Goal: Task Accomplishment & Management: Use online tool/utility

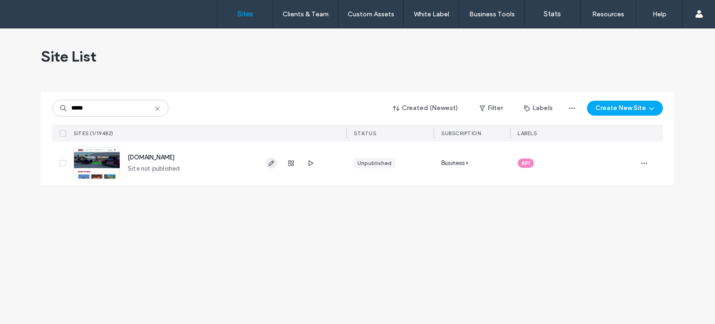
type input "*****"
click at [271, 165] on icon "button" at bounding box center [271, 162] width 7 height 7
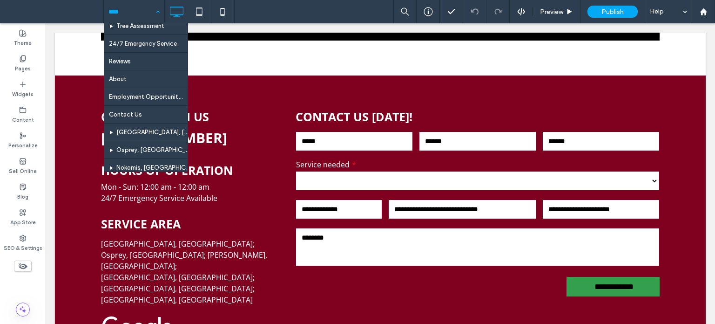
scroll to position [140, 0]
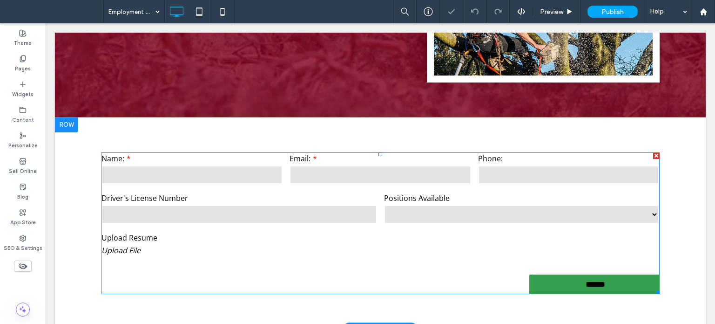
scroll to position [186, 0]
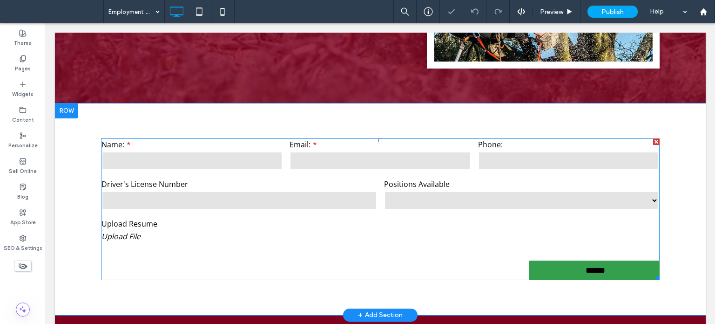
click at [314, 230] on div "**********" at bounding box center [381, 195] width 566 height 120
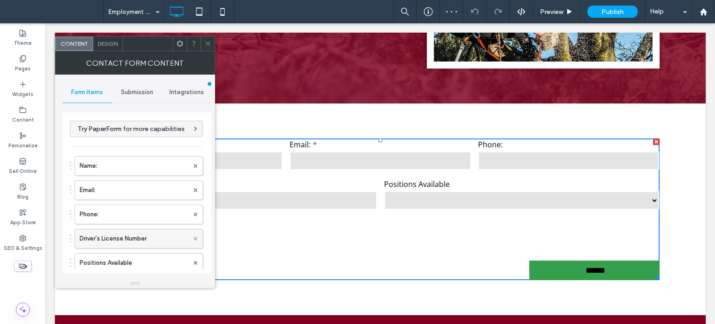
click at [194, 237] on icon at bounding box center [196, 239] width 4 height 4
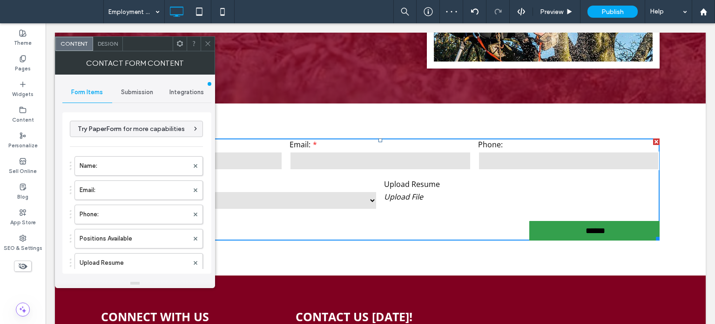
click at [205, 43] on icon at bounding box center [207, 43] width 7 height 7
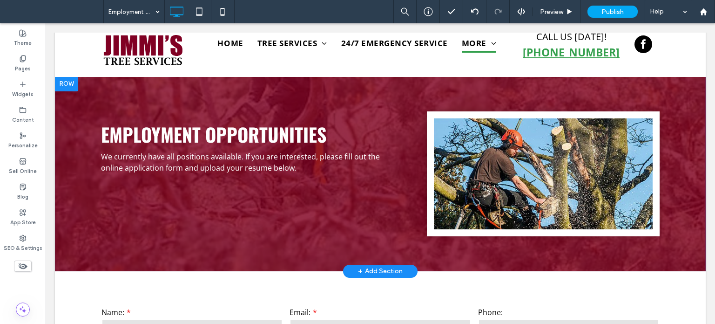
scroll to position [0, 0]
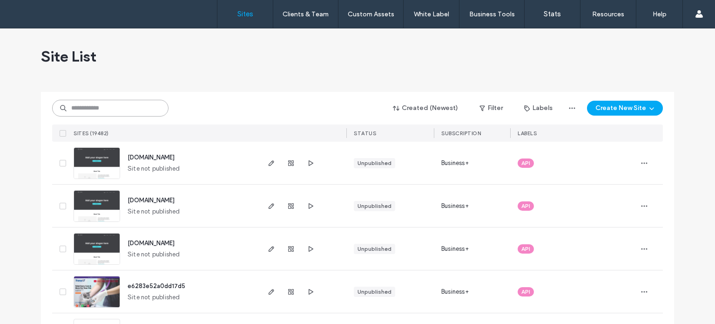
click at [99, 100] on input at bounding box center [110, 108] width 116 height 17
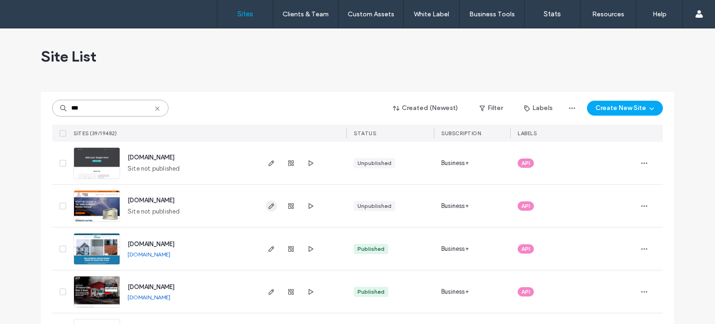
type input "***"
click at [268, 204] on icon "button" at bounding box center [271, 205] width 7 height 7
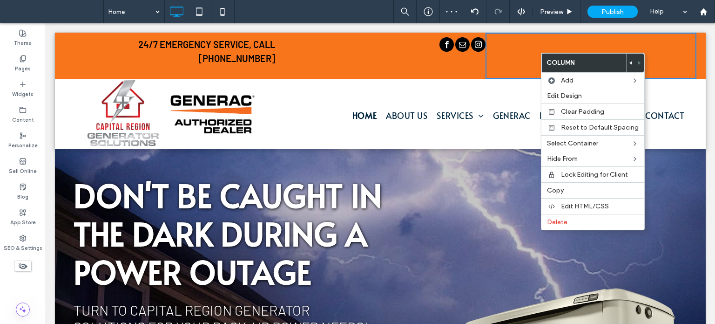
click at [630, 63] on icon at bounding box center [632, 63] width 4 height 4
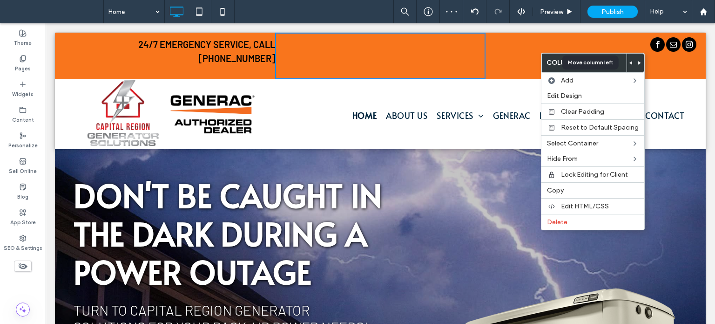
click at [630, 63] on icon at bounding box center [632, 63] width 4 height 4
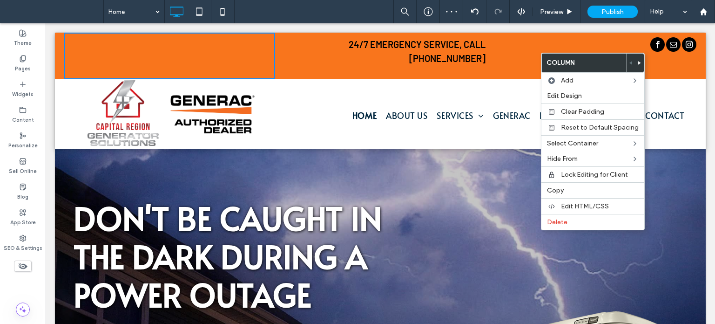
click at [399, 63] on div "24/7 Emergency Service, CALL (518) 478-4318 Click To Paste" at bounding box center [380, 56] width 211 height 47
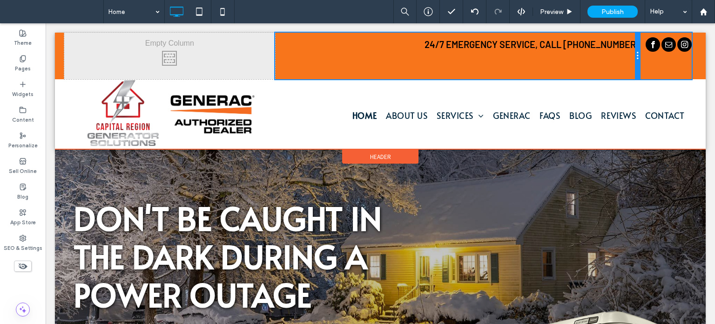
drag, startPoint x: 480, startPoint y: 61, endPoint x: 677, endPoint y: 75, distance: 197.5
click at [635, 52] on div at bounding box center [637, 56] width 5 height 47
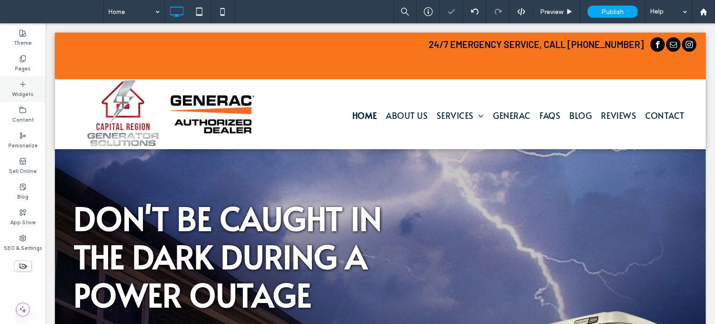
click at [23, 93] on label "Widgets" at bounding box center [22, 93] width 21 height 10
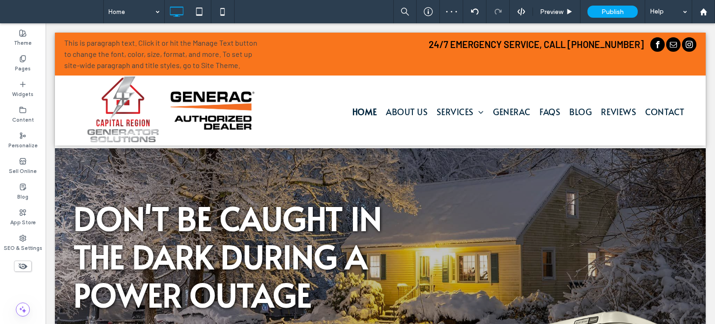
type input "******"
type input "**"
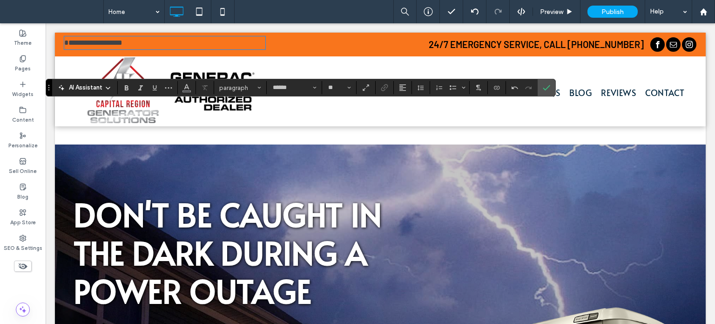
click at [493, 46] on span "24/7 Emergency Service, CALL" at bounding box center [497, 44] width 137 height 11
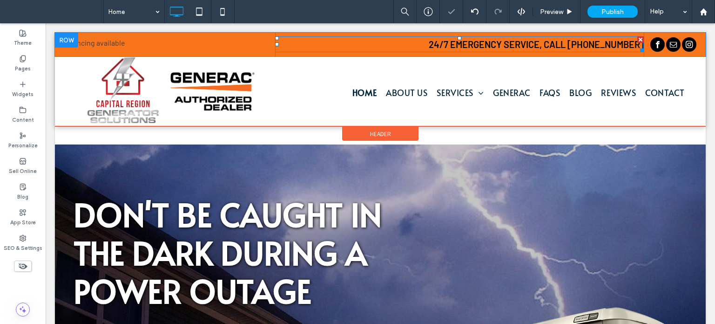
click at [483, 45] on span "24/7 Emergency Service, CALL" at bounding box center [497, 44] width 137 height 11
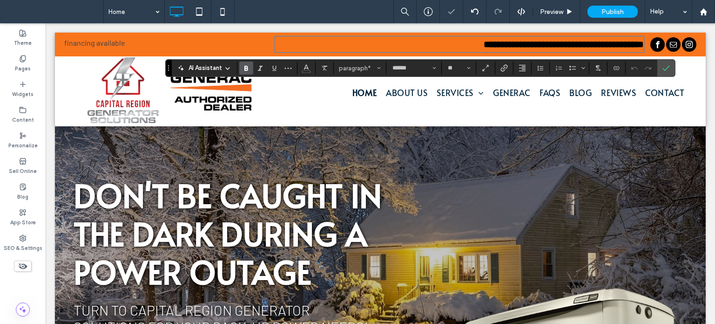
click at [158, 41] on p "financing available" at bounding box center [164, 42] width 201 height 11
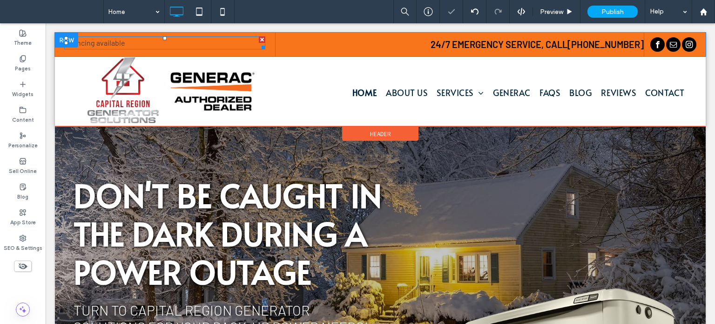
click at [155, 41] on p "financing available" at bounding box center [164, 42] width 201 height 11
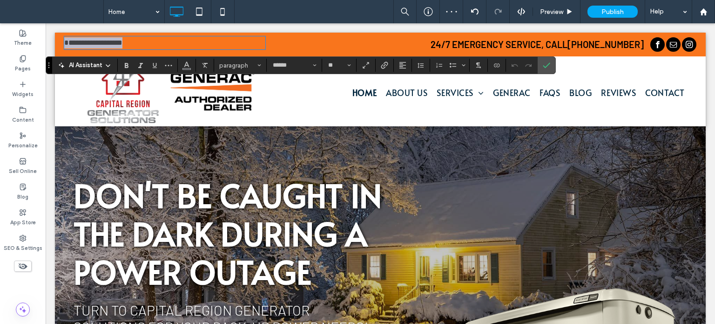
drag, startPoint x: 155, startPoint y: 41, endPoint x: 47, endPoint y: 38, distance: 108.1
click at [237, 67] on span "paragraph" at bounding box center [237, 65] width 36 height 7
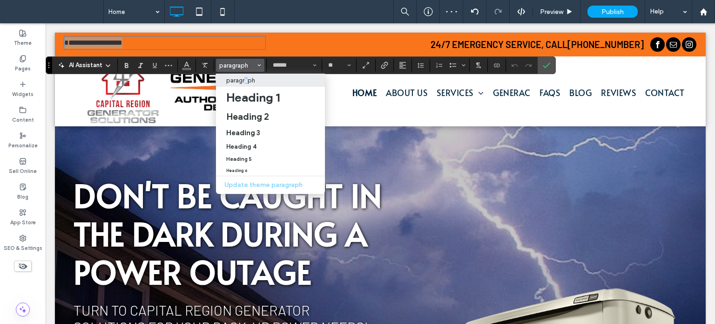
click at [246, 81] on p "paragraph" at bounding box center [240, 80] width 29 height 7
click at [337, 64] on input "**" at bounding box center [336, 64] width 18 height 7
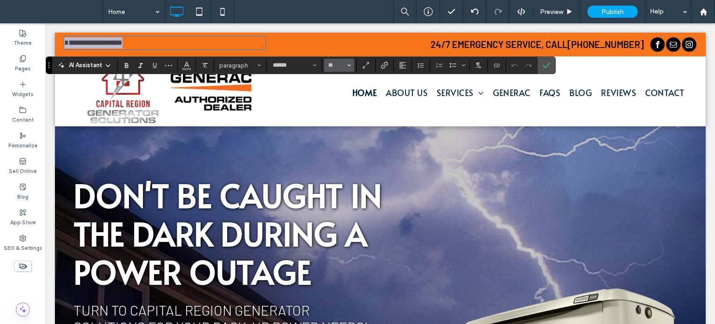
type input "**"
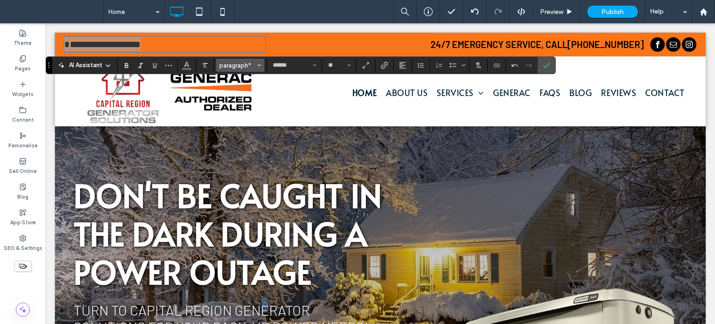
click at [237, 68] on span "paragraph*" at bounding box center [237, 65] width 36 height 7
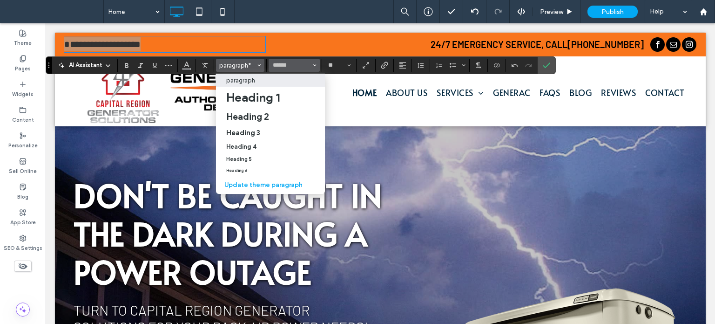
click at [313, 66] on icon "Font & Font weight" at bounding box center [315, 65] width 4 height 4
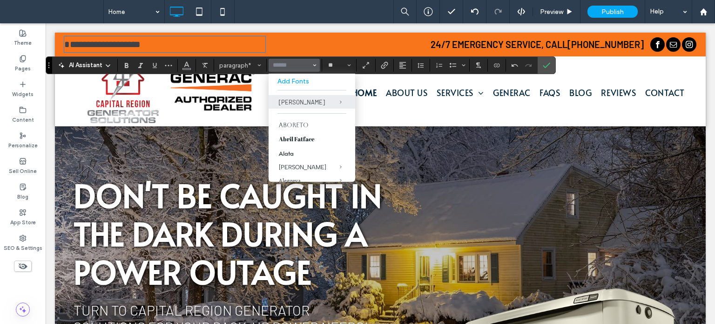
click at [94, 35] on div "**********" at bounding box center [169, 45] width 211 height 24
click at [155, 44] on p "**********" at bounding box center [164, 44] width 201 height 14
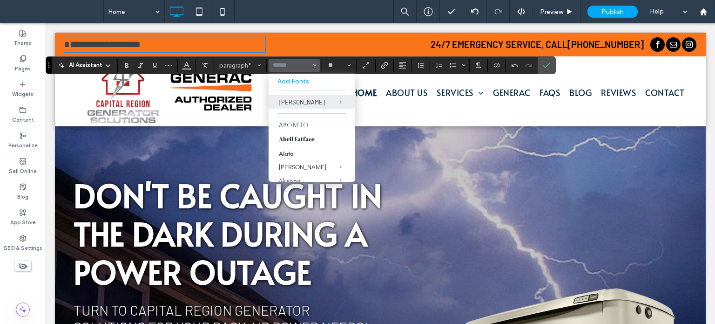
type input "******"
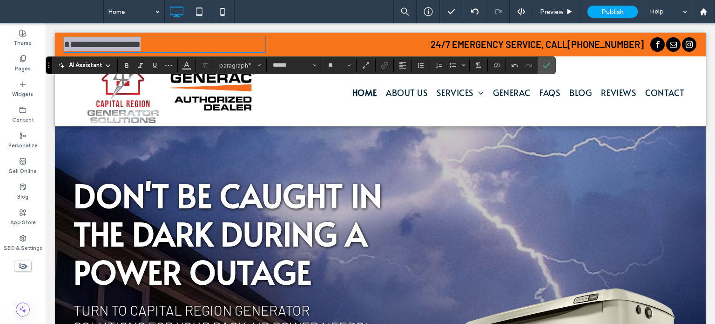
drag, startPoint x: 168, startPoint y: 43, endPoint x: 35, endPoint y: 39, distance: 132.8
click at [186, 63] on use "Color" at bounding box center [186, 64] width 5 height 5
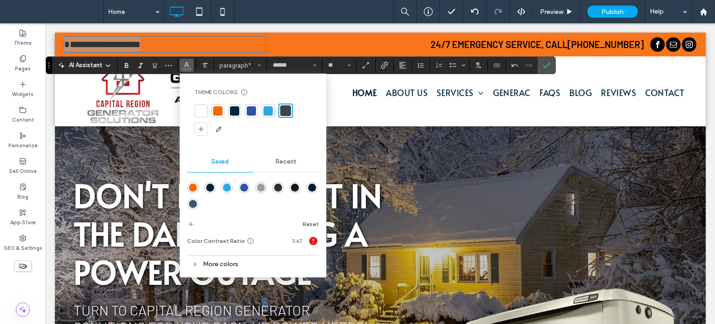
click at [297, 188] on div "rgba(24,21,21,1)" at bounding box center [295, 187] width 8 height 8
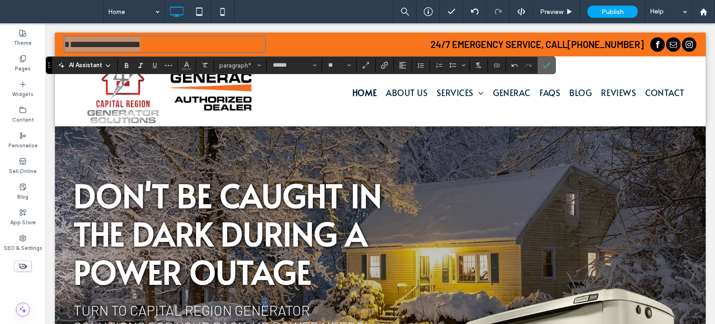
click at [541, 63] on label "Confirm" at bounding box center [547, 65] width 14 height 17
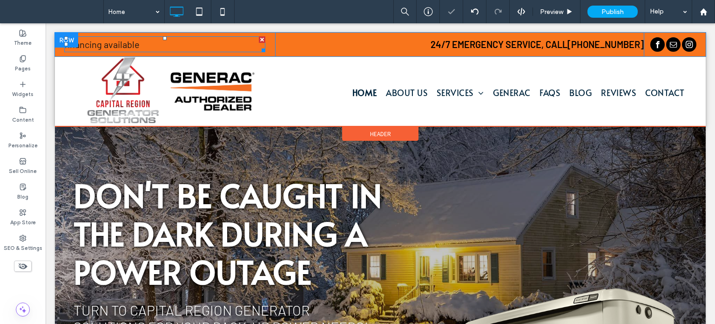
click at [180, 45] on p "financing available" at bounding box center [164, 44] width 201 height 14
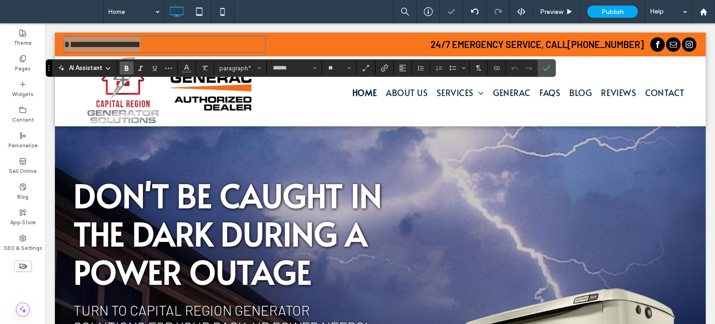
click at [127, 70] on use "Bold" at bounding box center [127, 68] width 4 height 5
click at [170, 36] on div "**********" at bounding box center [164, 44] width 201 height 16
drag, startPoint x: 170, startPoint y: 46, endPoint x: 89, endPoint y: 62, distance: 82.2
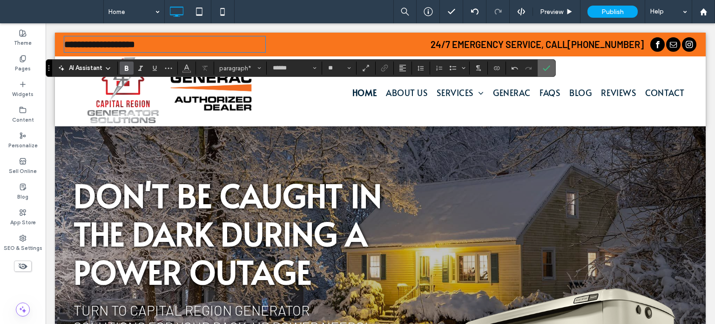
click at [543, 65] on icon "Confirm" at bounding box center [546, 67] width 7 height 7
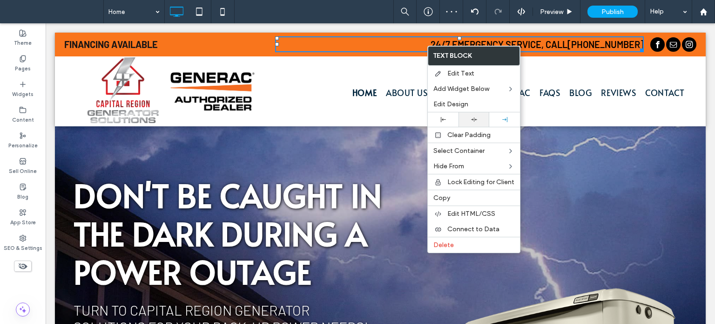
click at [473, 118] on icon at bounding box center [474, 119] width 6 height 6
click at [471, 117] on icon at bounding box center [474, 119] width 6 height 6
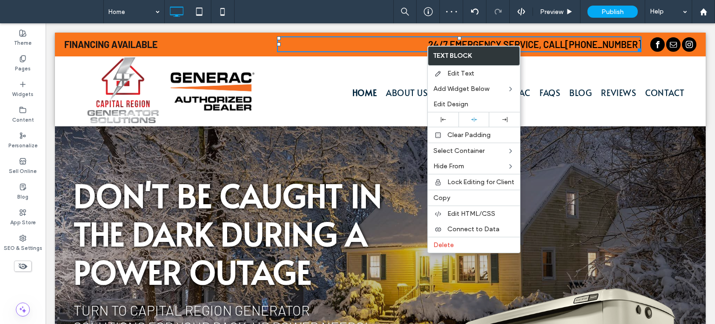
click at [417, 47] on p "24/7 Emergency Service, CALL (518) 478-4318" at bounding box center [459, 44] width 365 height 14
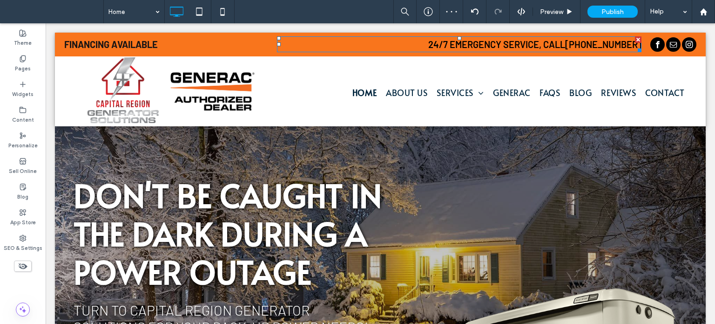
click at [417, 44] on p "24/7 Emergency Service, CALL (518) 478-4318" at bounding box center [459, 44] width 365 height 14
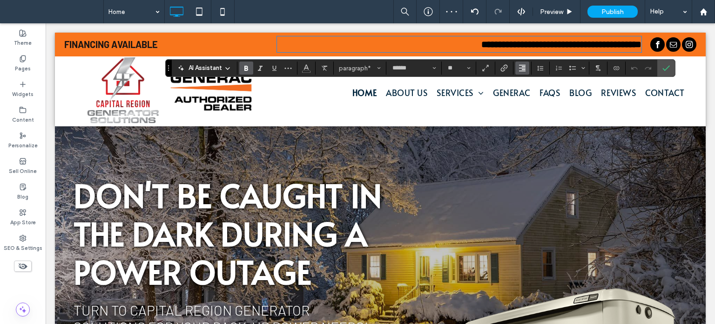
click at [521, 67] on icon "Alignment" at bounding box center [522, 67] width 7 height 7
click at [533, 95] on div "ui.textEditor.alignment.center" at bounding box center [532, 96] width 12 height 7
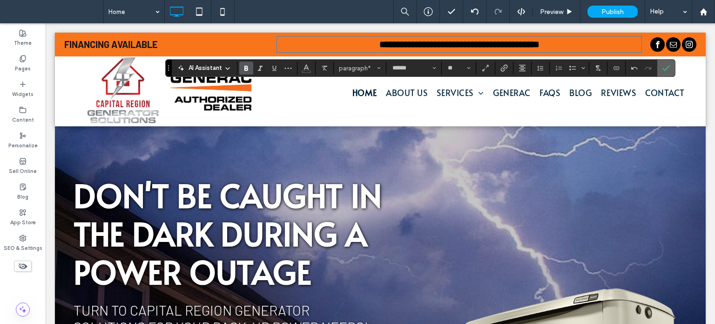
click at [664, 69] on use "Confirm" at bounding box center [666, 68] width 7 height 6
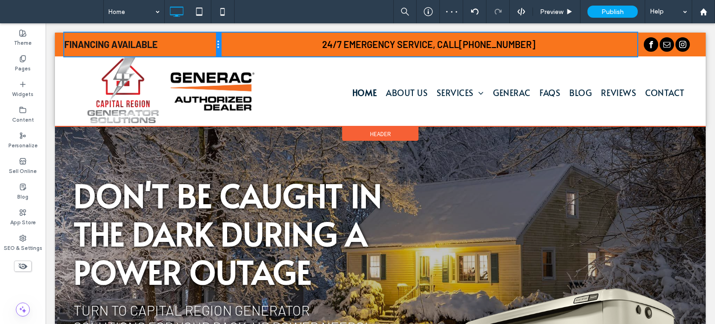
drag, startPoint x: 272, startPoint y: 46, endPoint x: 203, endPoint y: 42, distance: 69.0
click at [203, 42] on div "Click To Paste Click To Paste FINANCING AVAILABLE" at bounding box center [142, 45] width 156 height 24
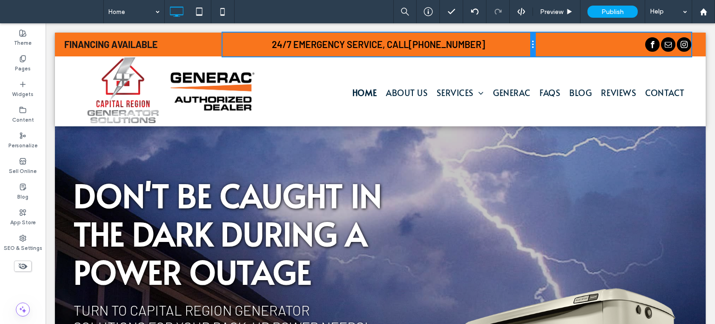
drag, startPoint x: 637, startPoint y: 46, endPoint x: 580, endPoint y: 64, distance: 59.6
click at [534, 41] on div at bounding box center [532, 45] width 5 height 24
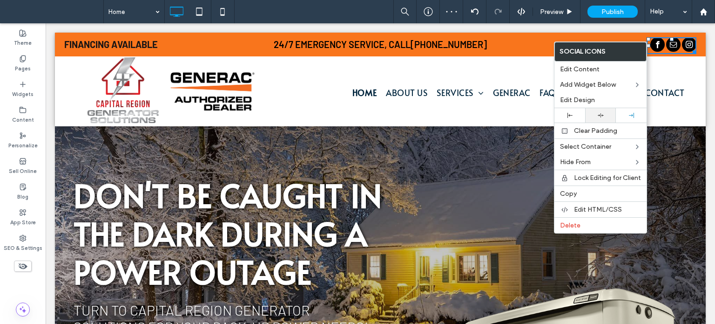
click at [610, 113] on div at bounding box center [600, 115] width 21 height 6
click at [492, 33] on div "24/7 Emergency Service, CALL (518) 478-4318 Click To Paste" at bounding box center [381, 45] width 316 height 24
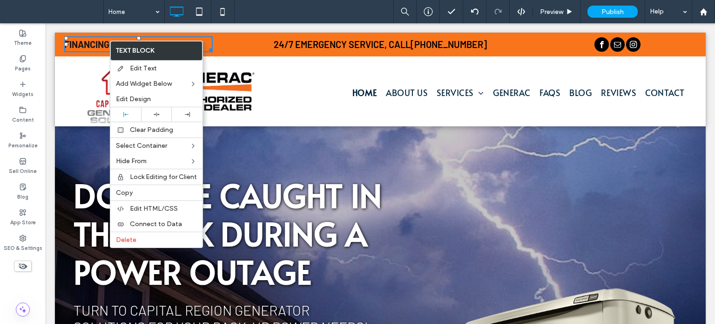
click at [96, 41] on strong "FINANCING AVAILABLE" at bounding box center [111, 44] width 94 height 11
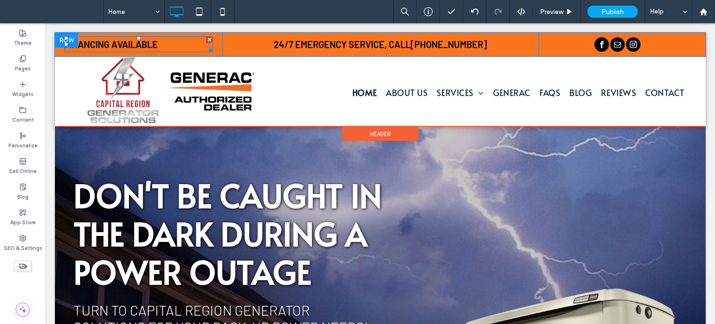
click at [96, 41] on strong "FINANCING AVAILABLE" at bounding box center [111, 44] width 94 height 11
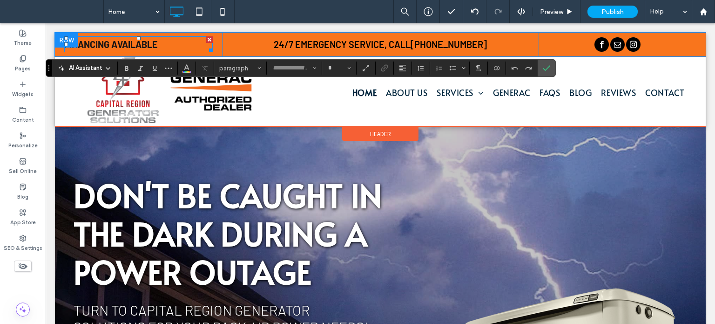
type input "******"
type input "**"
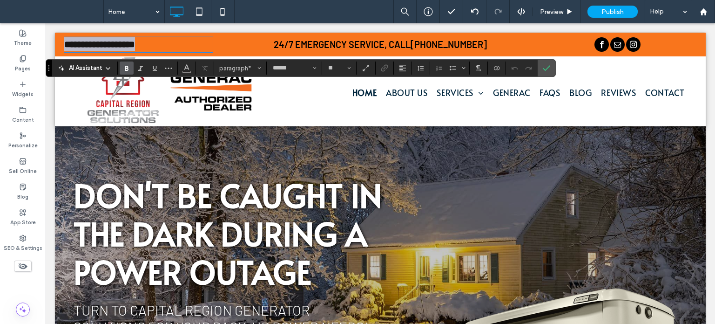
click at [96, 41] on strong "**********" at bounding box center [99, 44] width 71 height 9
click at [402, 66] on icon "Alignment" at bounding box center [402, 67] width 7 height 7
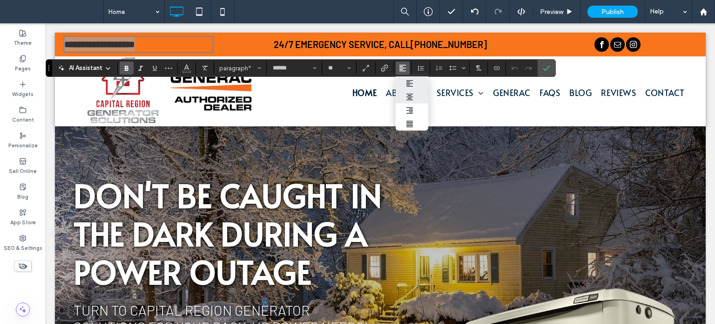
click at [413, 102] on label "ui.textEditor.alignment.center" at bounding box center [412, 97] width 33 height 14
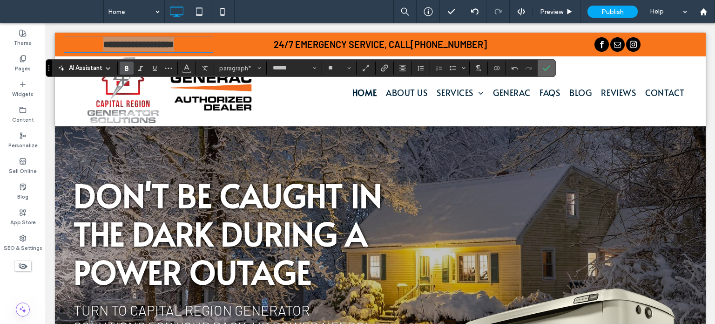
click at [546, 68] on icon "Confirm" at bounding box center [546, 67] width 7 height 7
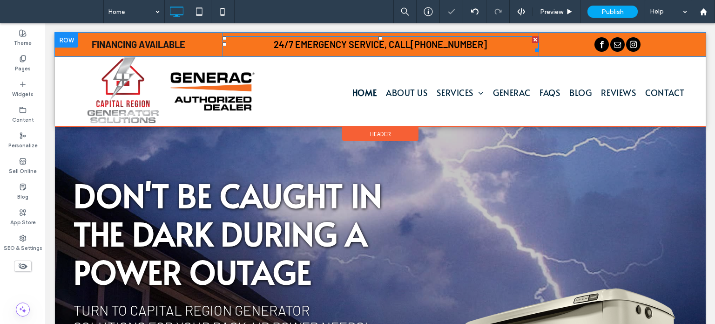
click at [299, 44] on span "24/7 Emergency Service, CALL" at bounding box center [342, 44] width 137 height 11
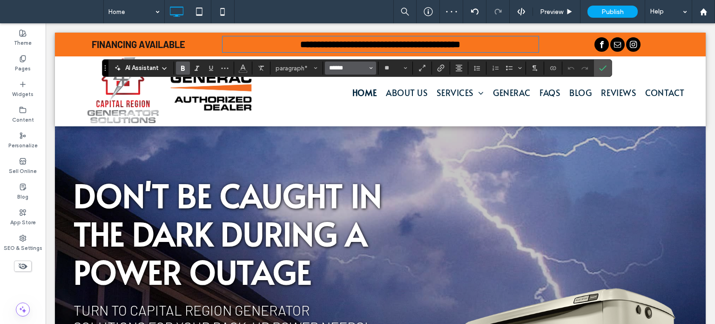
click at [357, 70] on input "******" at bounding box center [348, 67] width 40 height 7
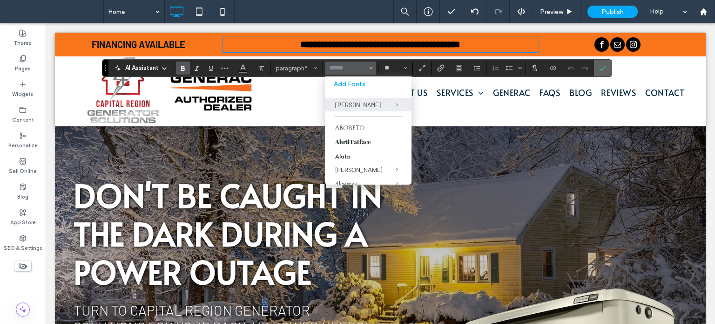
click at [599, 67] on icon "Confirm" at bounding box center [602, 67] width 7 height 7
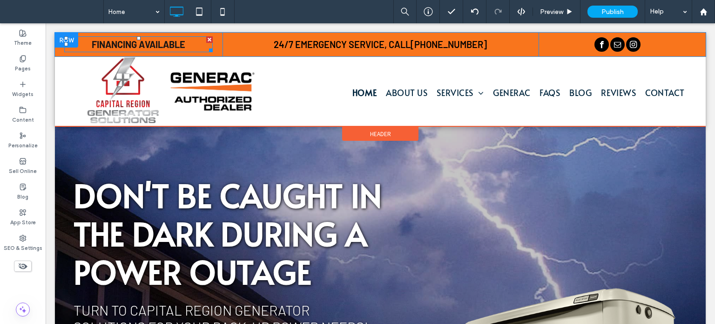
click at [195, 49] on p "FINANCING AVAILABLE" at bounding box center [138, 44] width 149 height 14
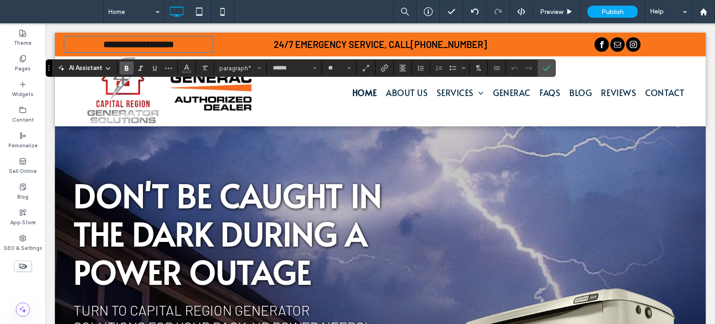
click at [128, 68] on use "Bold" at bounding box center [127, 68] width 4 height 5
click at [307, 68] on input "******" at bounding box center [292, 67] width 40 height 7
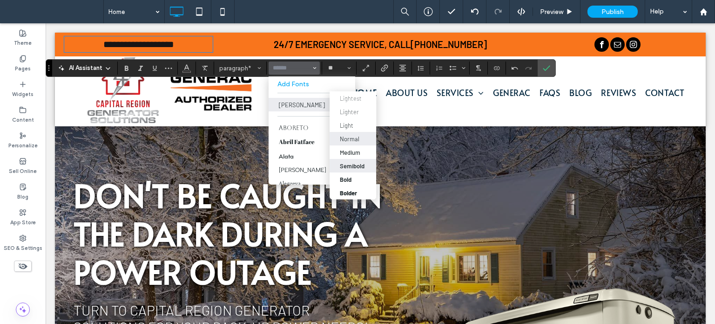
click at [360, 162] on div "Semibold" at bounding box center [352, 165] width 25 height 7
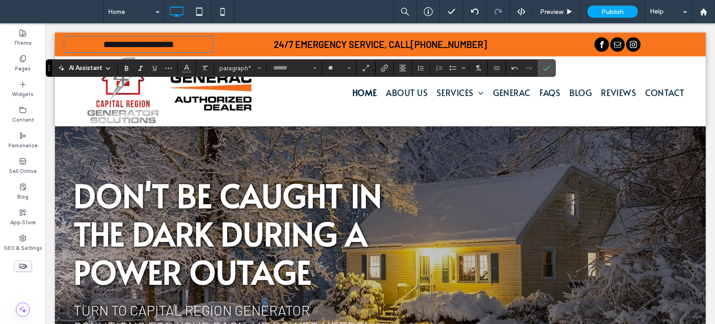
type input "******"
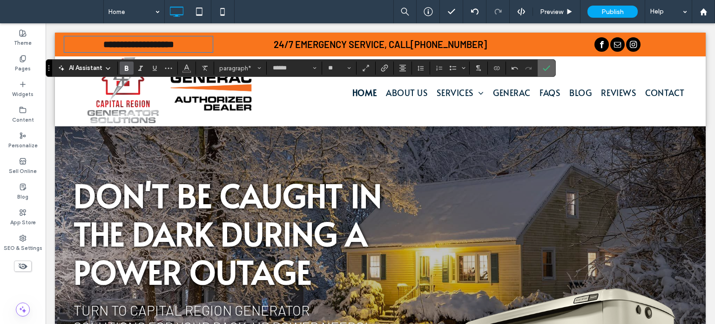
click at [544, 68] on icon "Confirm" at bounding box center [546, 67] width 7 height 7
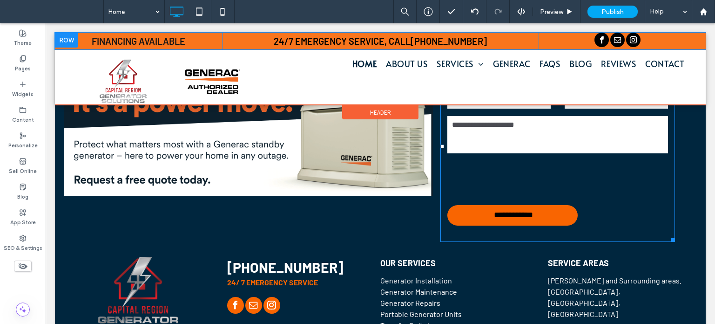
scroll to position [1663, 0]
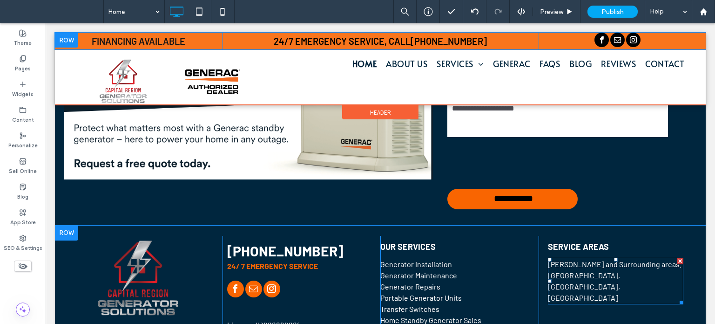
click at [568, 259] on span "Delmar and Surrounding areas. Guilderland, Slingerlands, Bethlehem" at bounding box center [615, 280] width 134 height 42
type input "******"
type input "**"
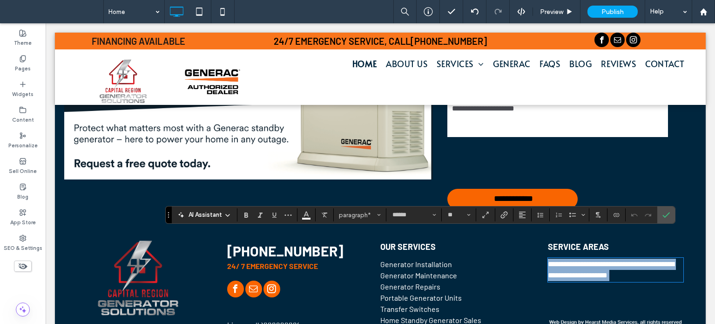
click at [564, 260] on span "**********" at bounding box center [611, 269] width 126 height 18
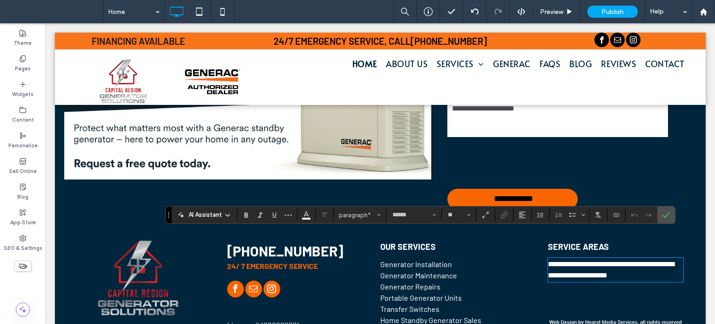
click at [548, 260] on span "**********" at bounding box center [611, 269] width 126 height 18
click at [657, 260] on span "**********" at bounding box center [611, 274] width 127 height 29
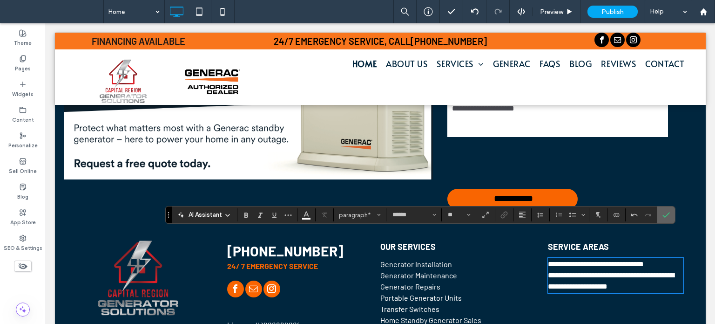
click at [673, 216] on section at bounding box center [666, 214] width 18 height 17
click at [663, 215] on icon "Confirm" at bounding box center [666, 214] width 7 height 7
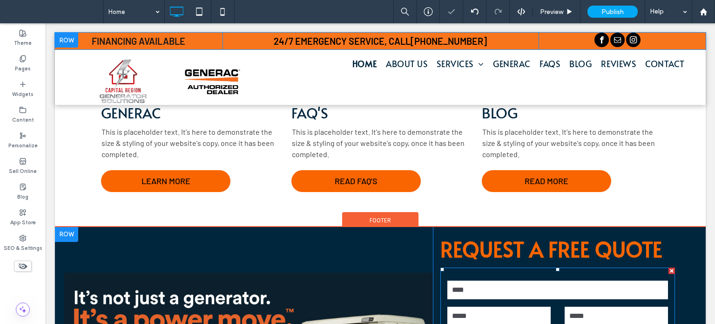
scroll to position [1197, 0]
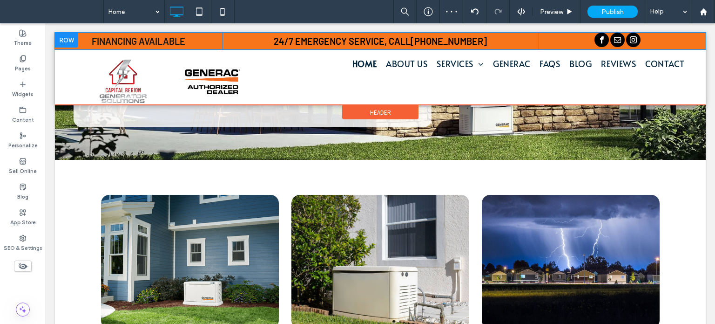
click at [455, 66] on div at bounding box center [380, 69] width 651 height 72
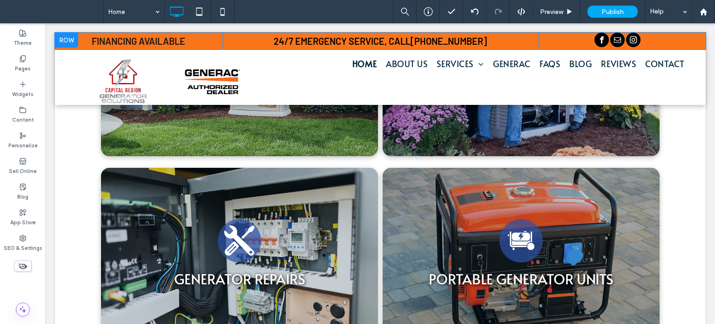
scroll to position [698, 0]
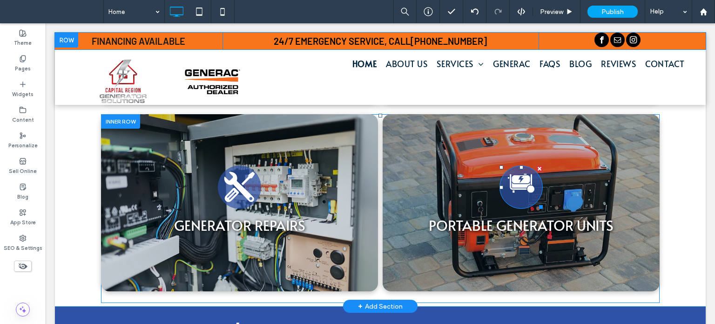
click at [518, 193] on icon "Portable Generator Units" at bounding box center [521, 183] width 33 height 43
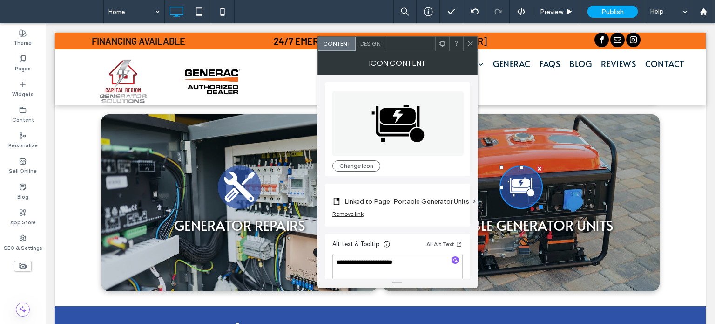
click at [473, 43] on icon at bounding box center [470, 43] width 7 height 7
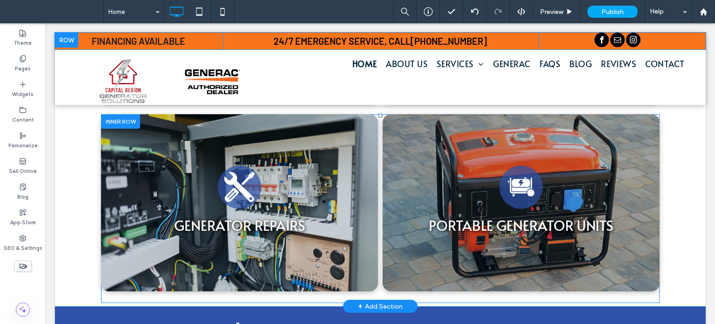
click at [437, 138] on div "Portable Generator Units PORTABLE GENERATOR UNITS Click To Paste" at bounding box center [521, 202] width 277 height 177
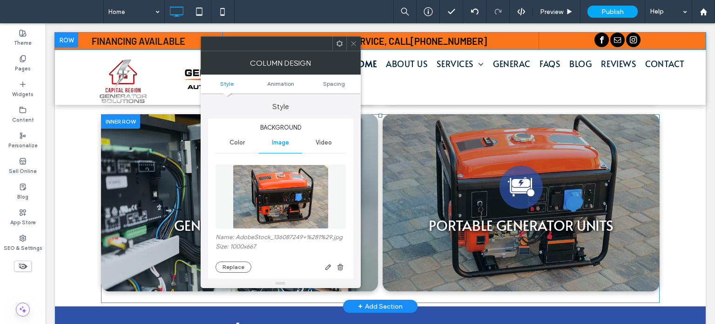
type input "**"
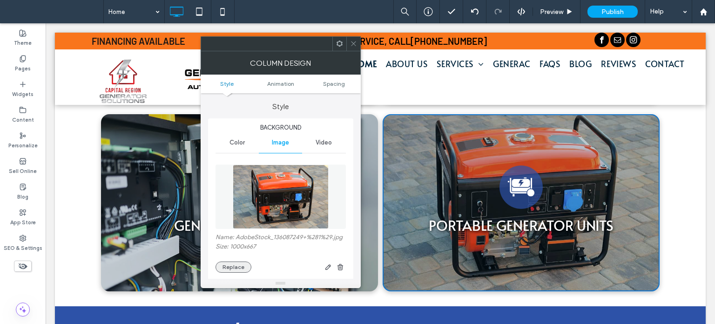
click at [234, 266] on button "Replace" at bounding box center [234, 266] width 36 height 11
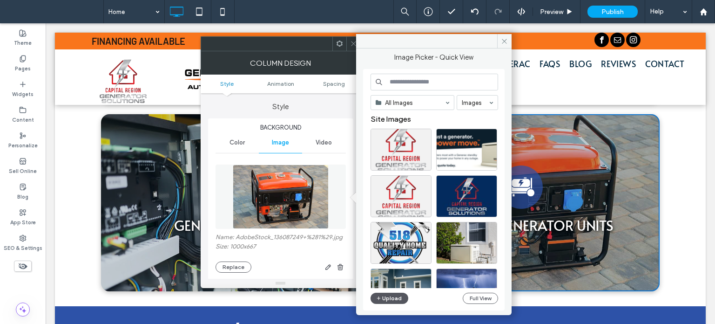
click at [394, 299] on button "Upload" at bounding box center [390, 297] width 38 height 11
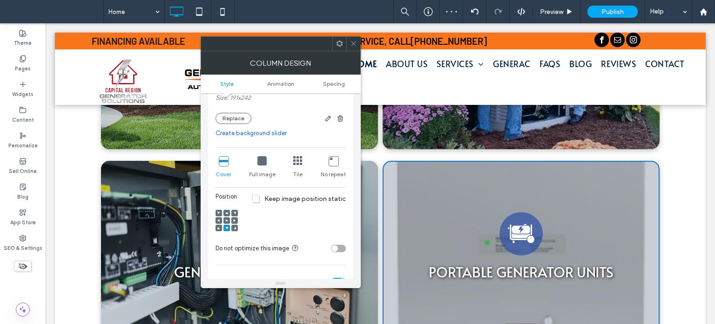
scroll to position [186, 0]
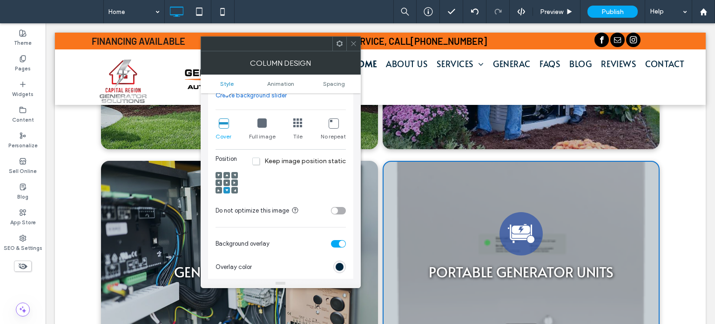
click at [225, 182] on icon at bounding box center [226, 182] width 3 height 3
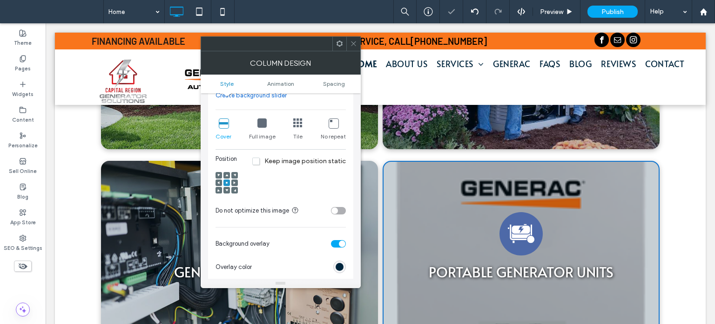
click at [227, 173] on span at bounding box center [226, 175] width 3 height 7
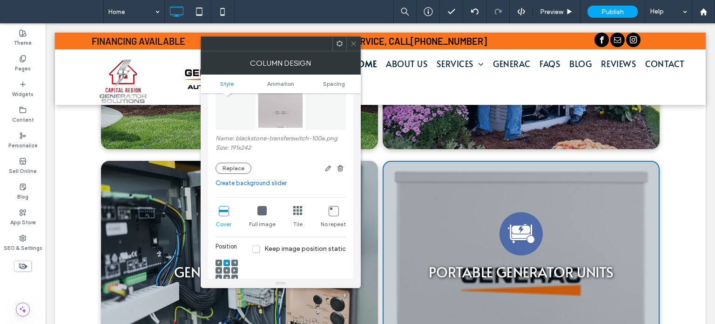
scroll to position [93, 0]
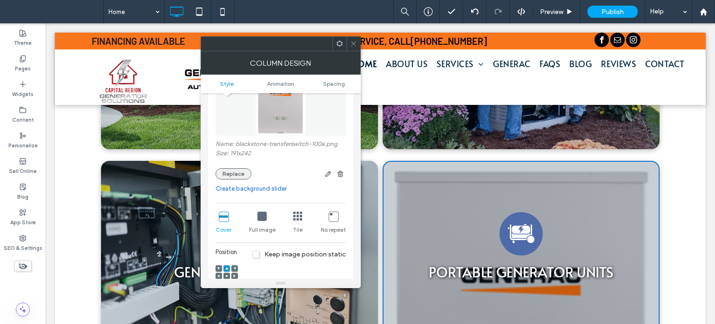
click at [237, 176] on button "Replace" at bounding box center [234, 173] width 36 height 11
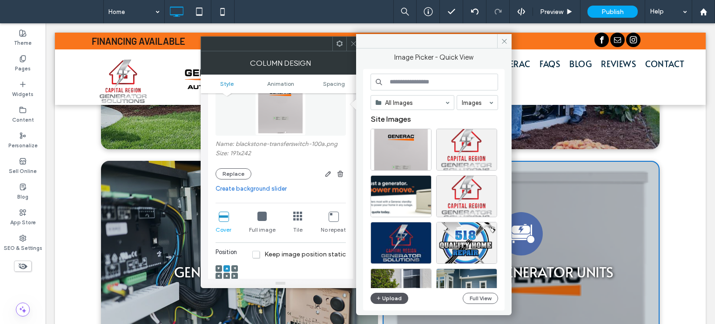
click at [399, 298] on button "Upload" at bounding box center [390, 297] width 38 height 11
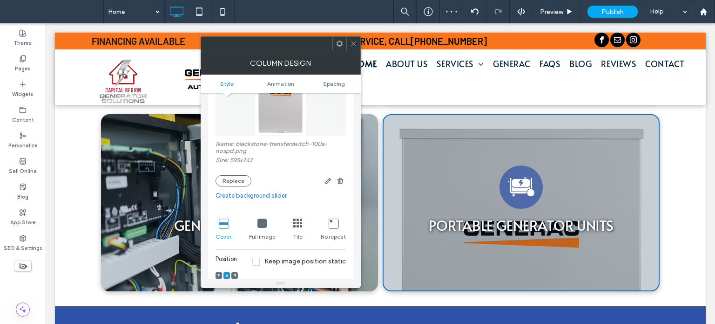
scroll to position [698, 0]
click at [428, 175] on div "Portable Generator Units PORTABLE GENERATOR UNITS Click To Paste" at bounding box center [521, 202] width 277 height 177
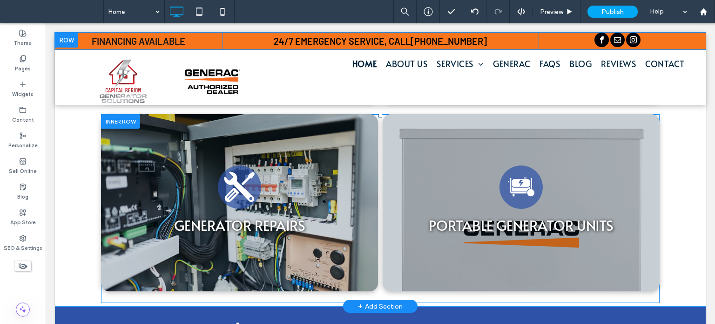
click at [441, 169] on div "Portable Generator Units PORTABLE GENERATOR UNITS Click To Paste" at bounding box center [521, 202] width 277 height 177
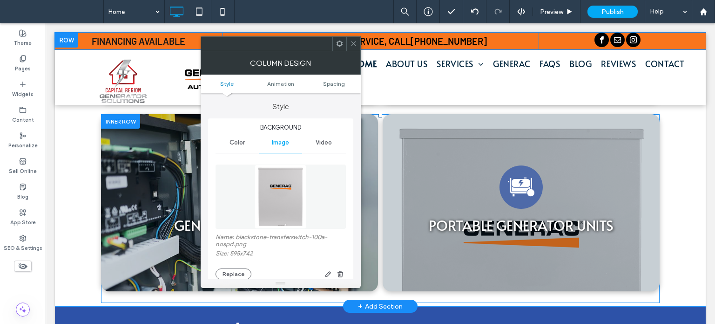
type input "**"
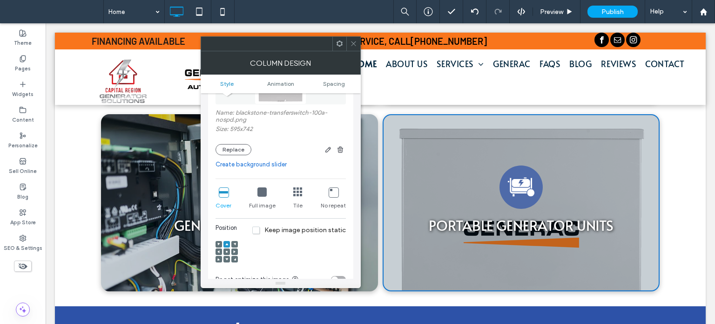
scroll to position [140, 0]
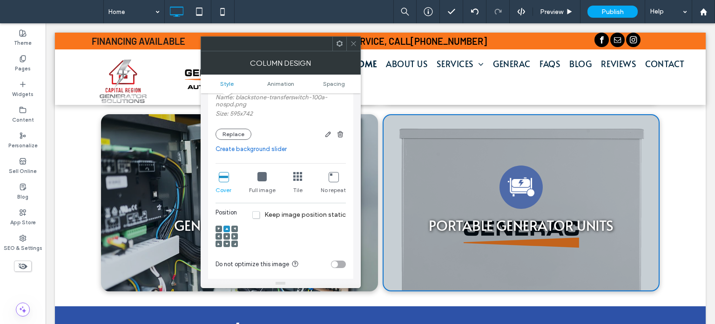
click at [262, 180] on icon at bounding box center [261, 176] width 9 height 9
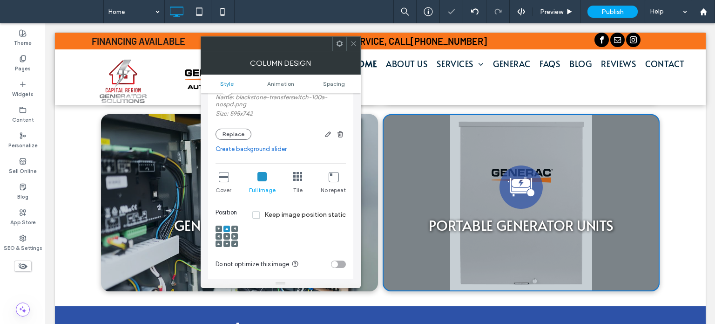
click at [222, 179] on icon at bounding box center [223, 176] width 9 height 9
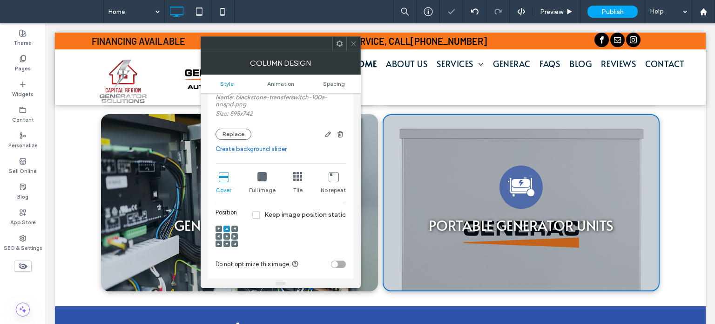
click at [228, 237] on div at bounding box center [227, 236] width 7 height 7
click at [226, 237] on use at bounding box center [227, 236] width 2 height 2
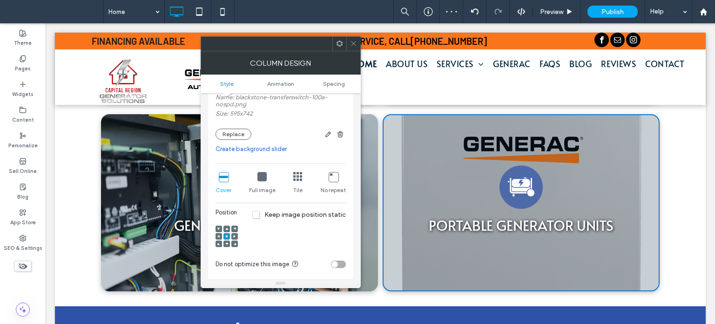
click at [352, 44] on icon at bounding box center [353, 43] width 7 height 7
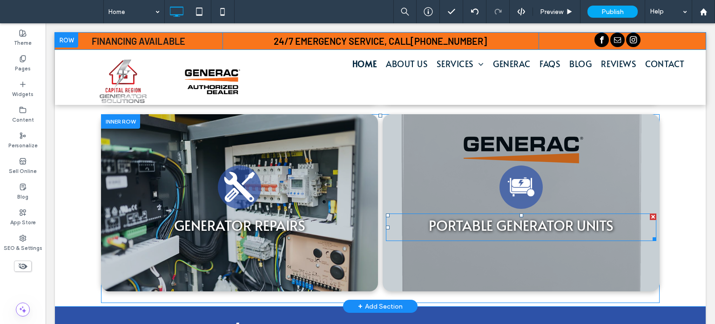
click at [477, 230] on link "PORTABLE GENERATOR UNITS" at bounding box center [521, 224] width 185 height 19
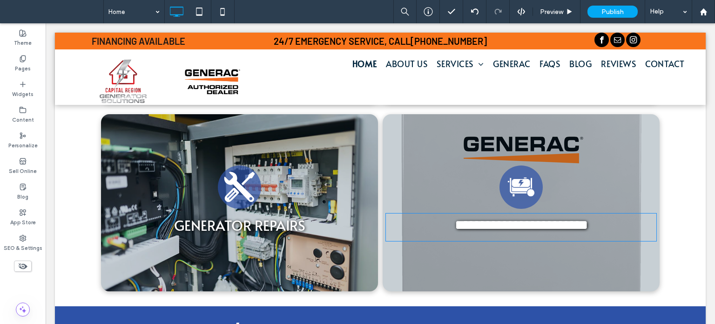
type input "*****"
type input "**"
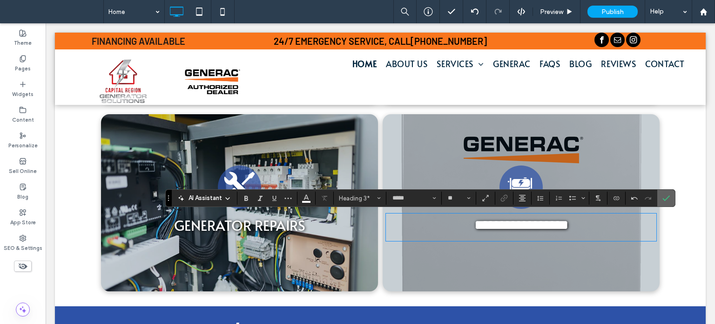
click at [668, 198] on icon "Confirm" at bounding box center [666, 197] width 7 height 7
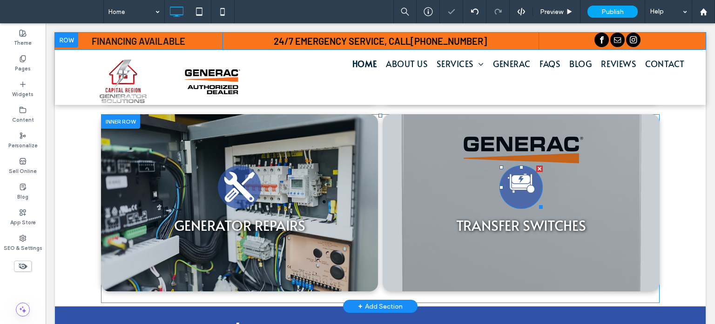
click at [517, 191] on icon "Portable Generator Units" at bounding box center [521, 183] width 33 height 43
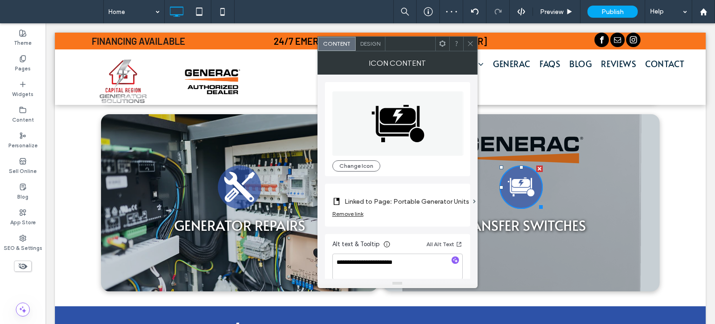
click at [413, 201] on label "Linked to Page: Portable Generator Units" at bounding box center [407, 201] width 125 height 17
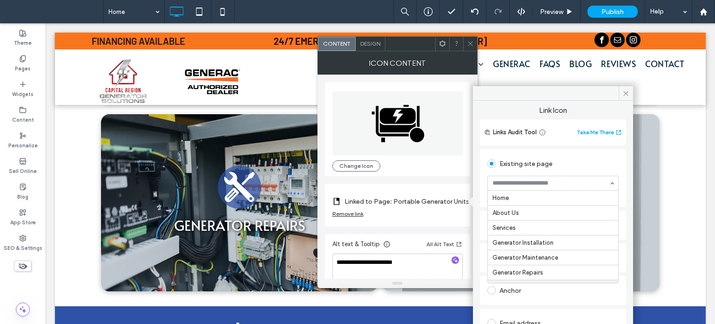
scroll to position [91, 0]
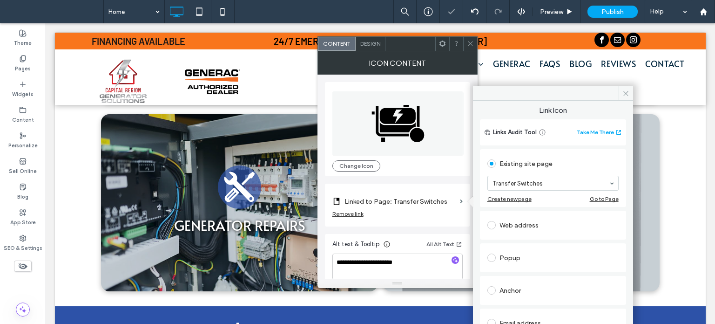
click at [471, 44] on icon at bounding box center [470, 43] width 7 height 7
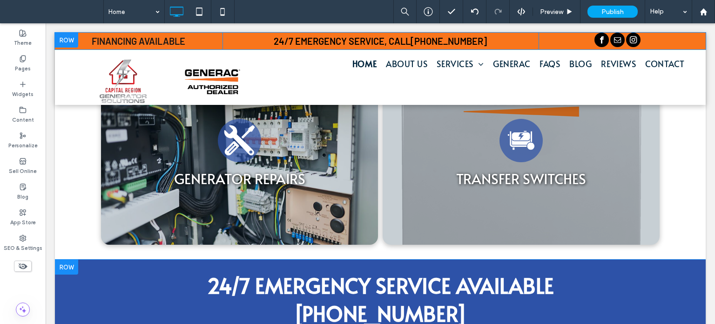
scroll to position [652, 0]
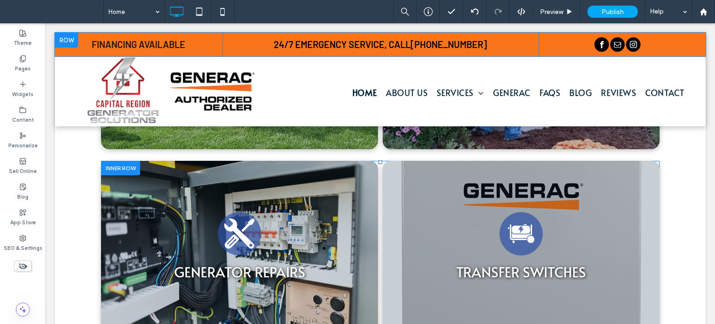
click at [404, 231] on div "Portable Generator Units Transfer switches ﻿ Click To Paste" at bounding box center [521, 249] width 277 height 177
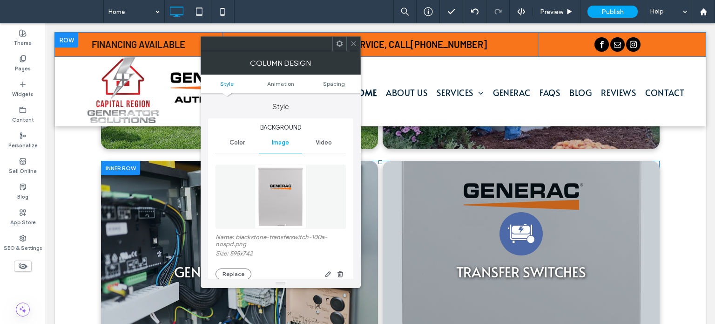
type input "**"
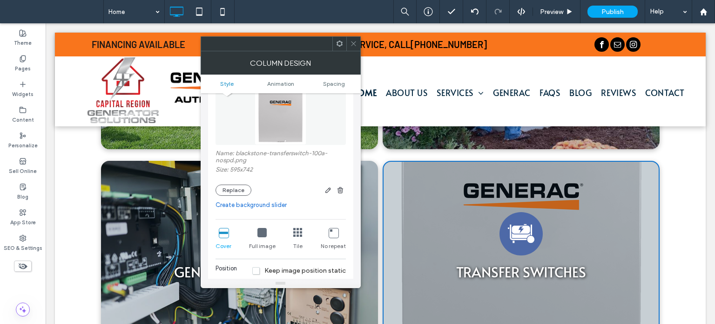
scroll to position [93, 0]
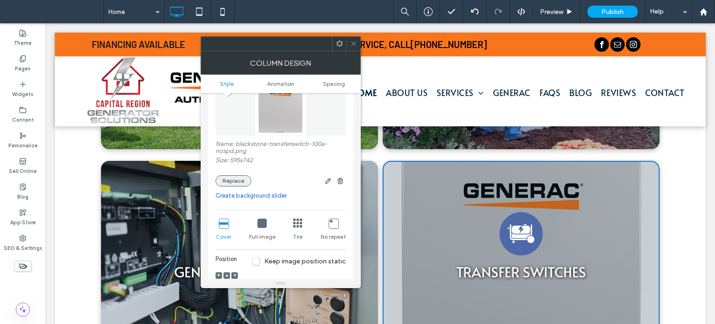
click at [237, 181] on button "Replace" at bounding box center [234, 180] width 36 height 11
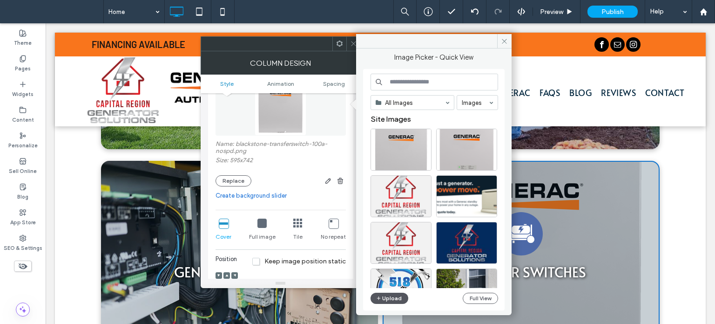
click at [380, 297] on icon "button" at bounding box center [379, 297] width 6 height 7
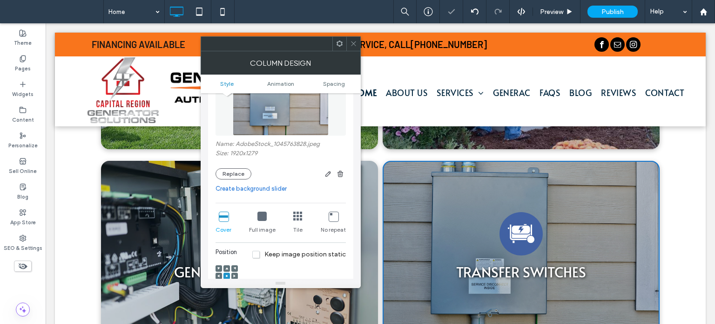
click at [352, 45] on icon at bounding box center [353, 43] width 7 height 7
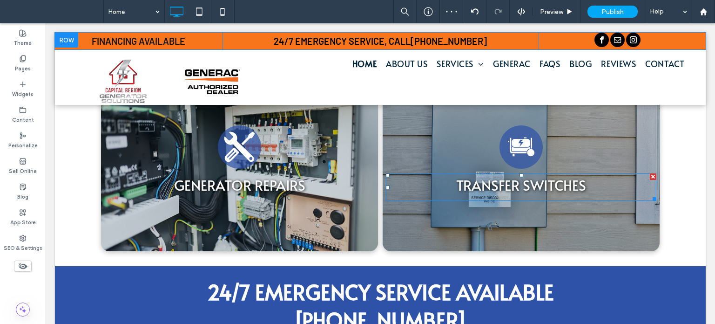
scroll to position [652, 0]
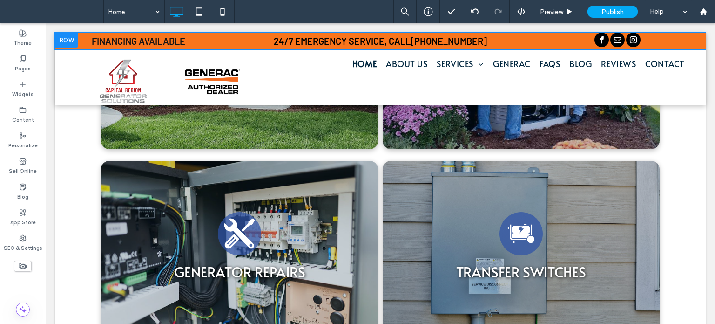
click at [423, 206] on div "Portable Generator Units Transfer switches ﻿ Click To Paste" at bounding box center [521, 249] width 277 height 177
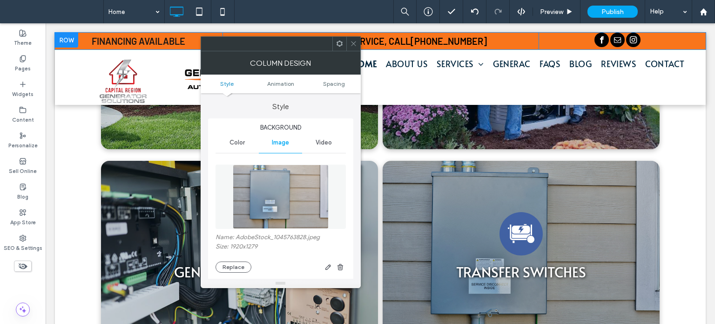
type input "**"
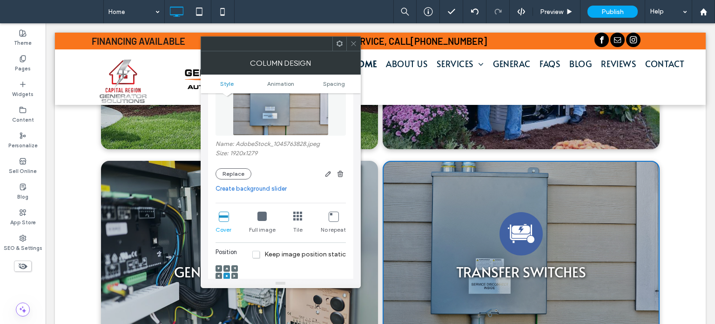
scroll to position [140, 0]
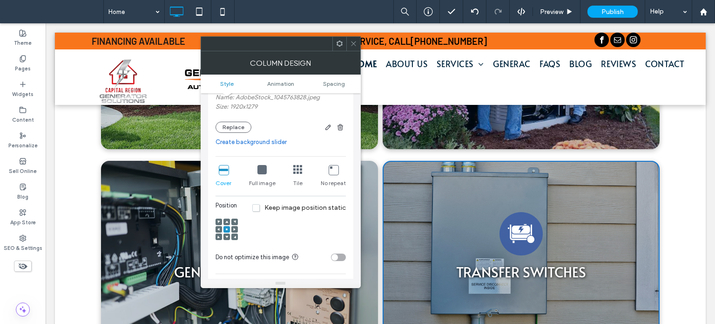
click at [225, 220] on span at bounding box center [226, 221] width 3 height 7
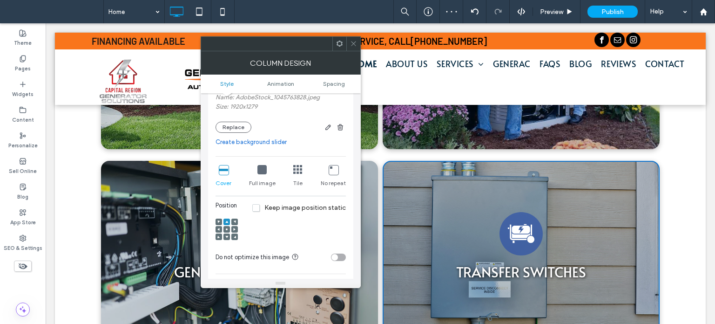
click at [220, 221] on icon at bounding box center [218, 221] width 3 height 3
click at [217, 220] on div at bounding box center [219, 221] width 7 height 7
click at [218, 230] on icon at bounding box center [218, 229] width 3 height 3
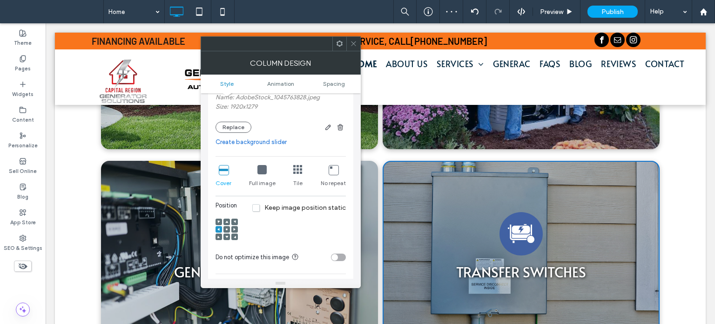
click at [218, 230] on use at bounding box center [218, 229] width 2 height 3
click at [224, 229] on div at bounding box center [227, 229] width 22 height 22
click at [227, 230] on icon at bounding box center [226, 229] width 3 height 3
click at [229, 230] on div at bounding box center [227, 229] width 7 height 7
click at [231, 229] on div at bounding box center [234, 229] width 7 height 7
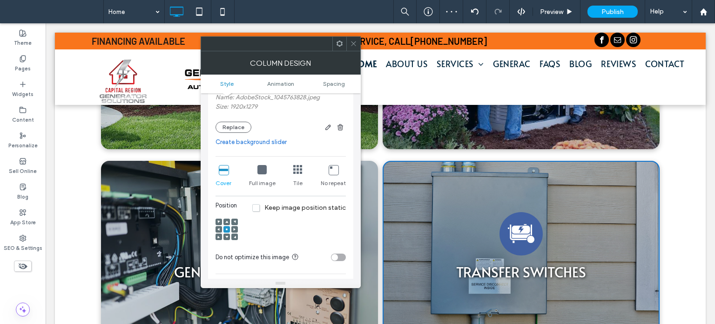
click at [233, 228] on div at bounding box center [234, 229] width 7 height 7
click at [233, 228] on icon at bounding box center [234, 229] width 3 height 3
click at [233, 228] on use at bounding box center [234, 229] width 2 height 3
click at [222, 221] on div at bounding box center [227, 229] width 22 height 22
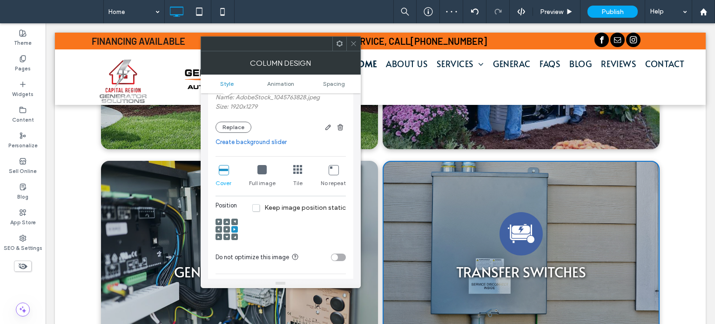
click at [218, 220] on span at bounding box center [218, 221] width 3 height 7
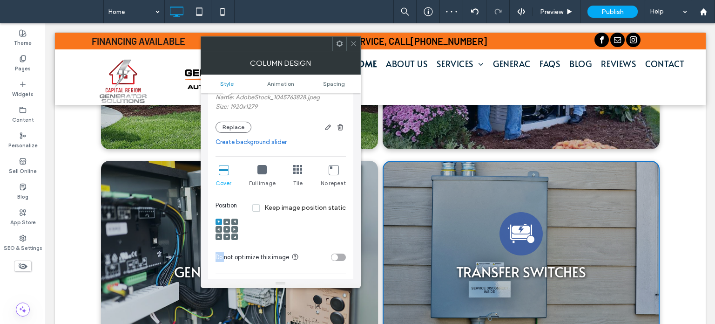
click at [218, 220] on span at bounding box center [218, 221] width 3 height 7
click at [355, 44] on icon at bounding box center [353, 43] width 7 height 7
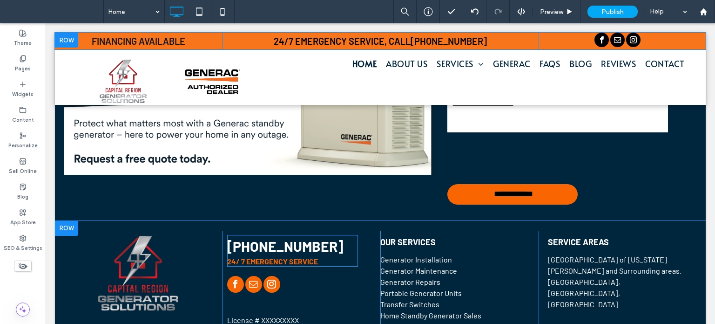
scroll to position [1673, 0]
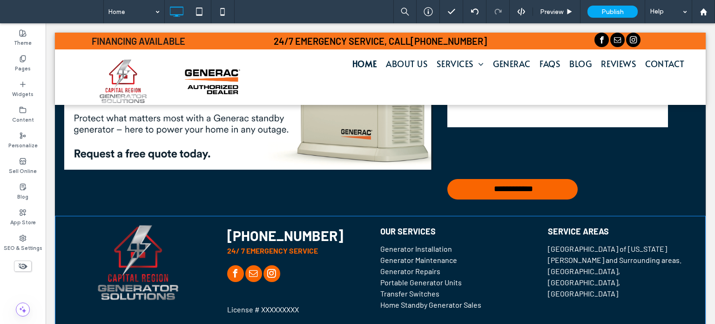
drag, startPoint x: 244, startPoint y: 313, endPoint x: 293, endPoint y: 325, distance: 50.7
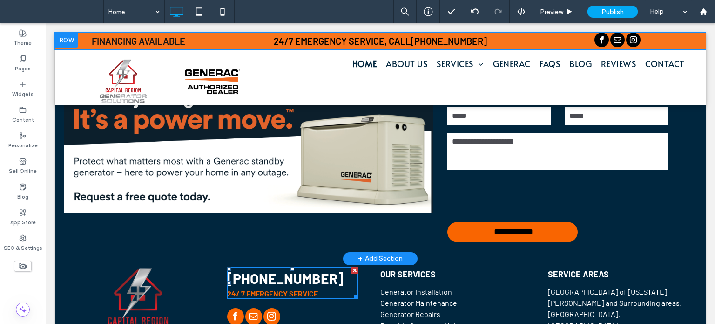
scroll to position [1662, 0]
